Goal: Transaction & Acquisition: Purchase product/service

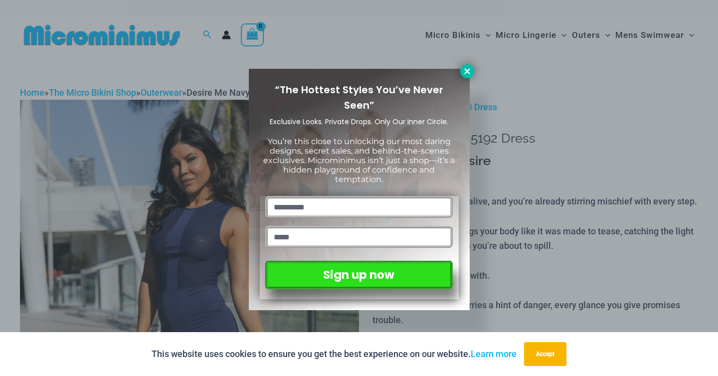
click at [463, 67] on icon at bounding box center [466, 71] width 9 height 9
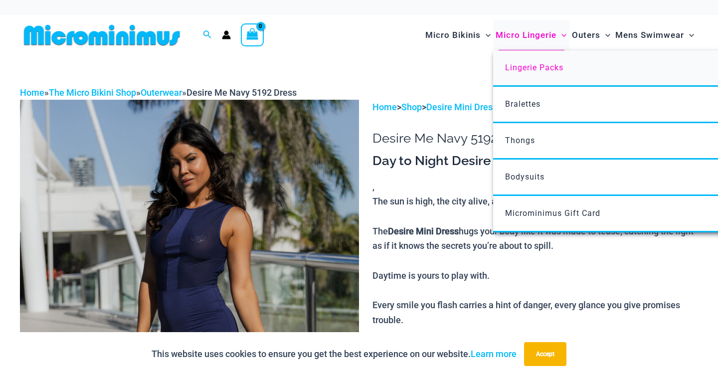
click at [524, 65] on span "Lingerie Packs" at bounding box center [534, 67] width 58 height 9
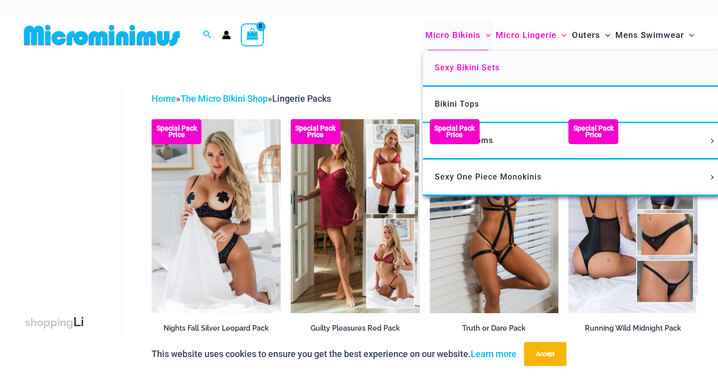
click at [457, 70] on span "Sexy Bikini Sets" at bounding box center [467, 67] width 65 height 9
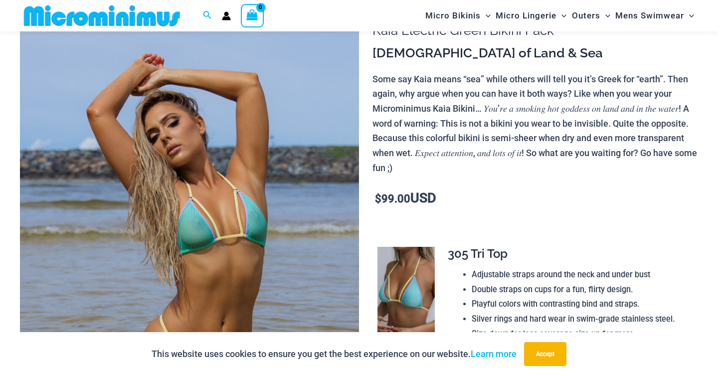
scroll to position [98, 0]
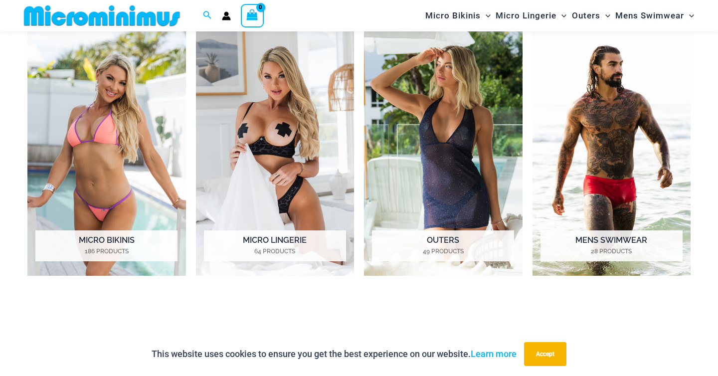
scroll to position [796, 0]
